Goal: Navigation & Orientation: Go to known website

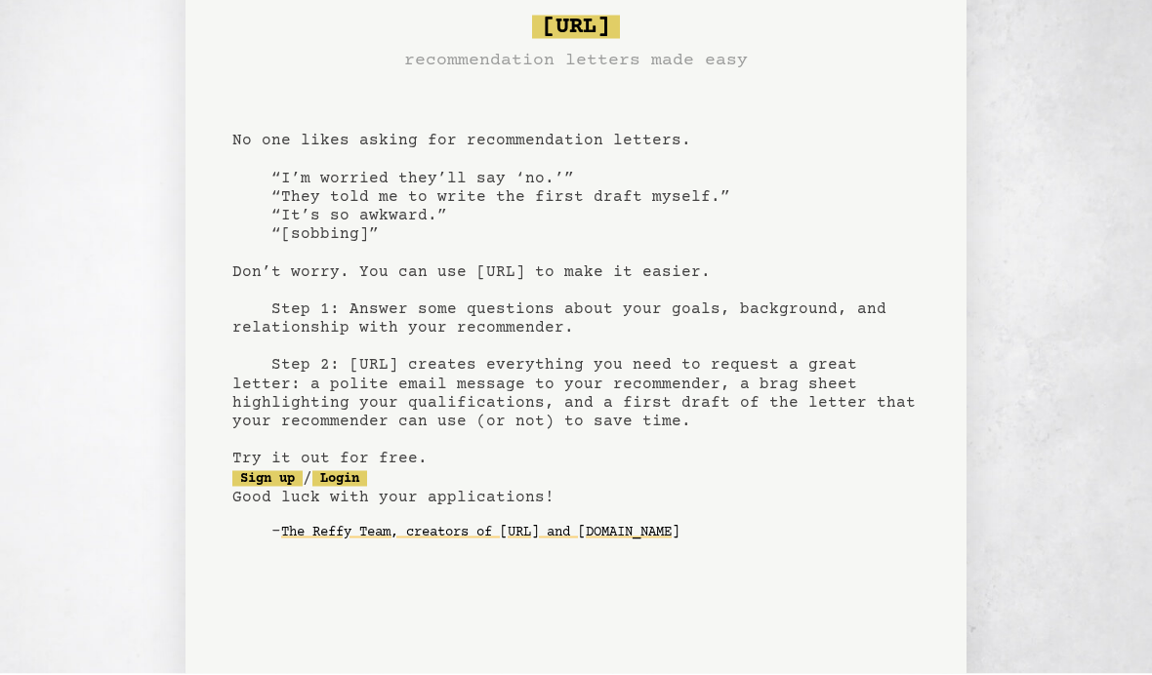
scroll to position [47, 0]
click at [695, 576] on pre "bragsheet.ai recommendation letters made easy No one likes asking for recommend…" at bounding box center [575, 294] width 687 height 572
click at [666, 452] on pre "bragsheet.ai recommendation letters made easy No one likes asking for recommend…" at bounding box center [575, 294] width 687 height 572
click at [683, 366] on pre "bragsheet.ai recommendation letters made easy No one likes asking for recommend…" at bounding box center [575, 294] width 687 height 572
click at [714, 224] on pre "bragsheet.ai recommendation letters made easy No one likes asking for recommend…" at bounding box center [575, 294] width 687 height 572
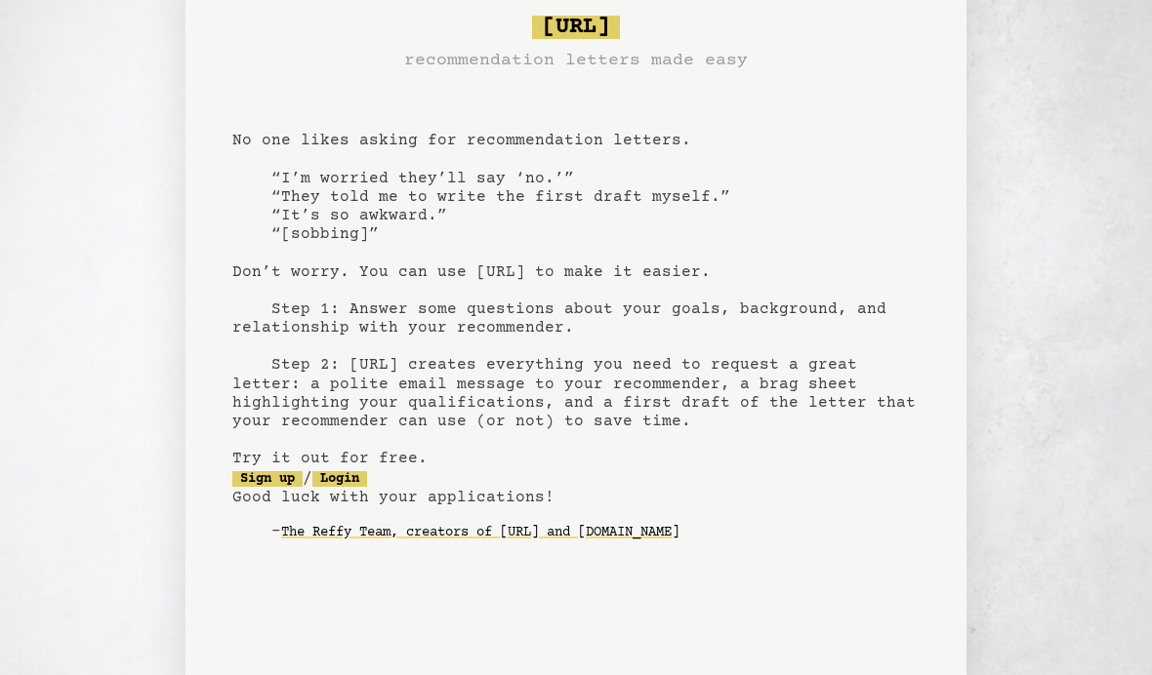
click at [367, 471] on link "Login" at bounding box center [339, 479] width 55 height 16
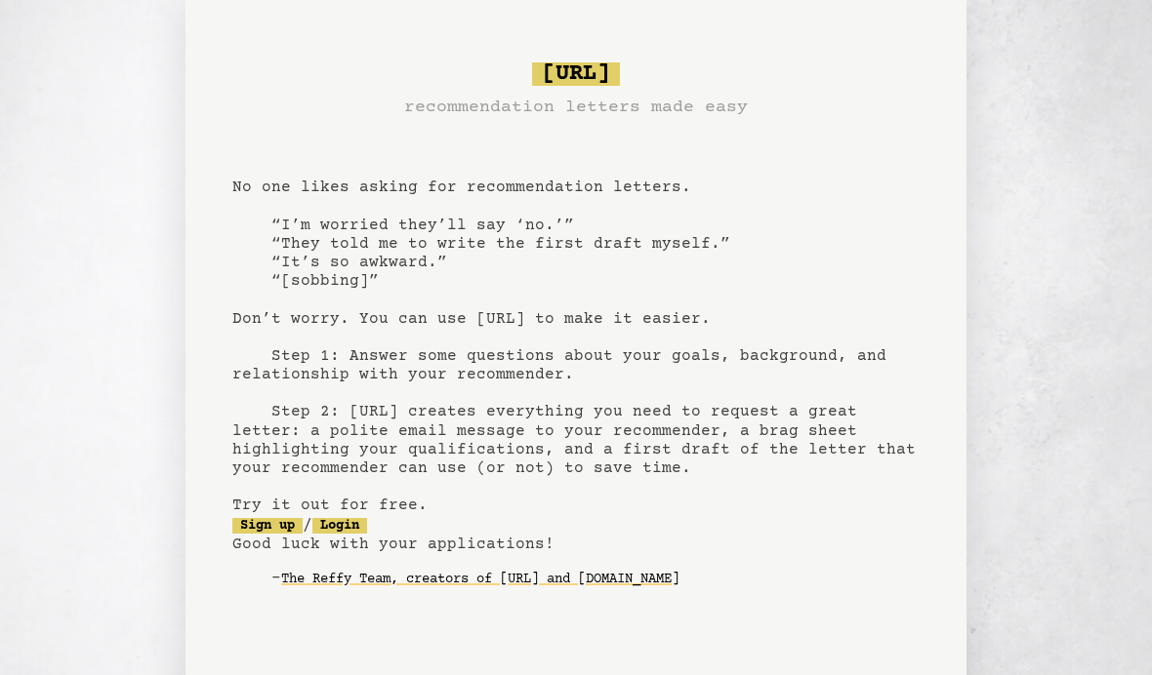
scroll to position [47, 0]
